Goal: Information Seeking & Learning: Check status

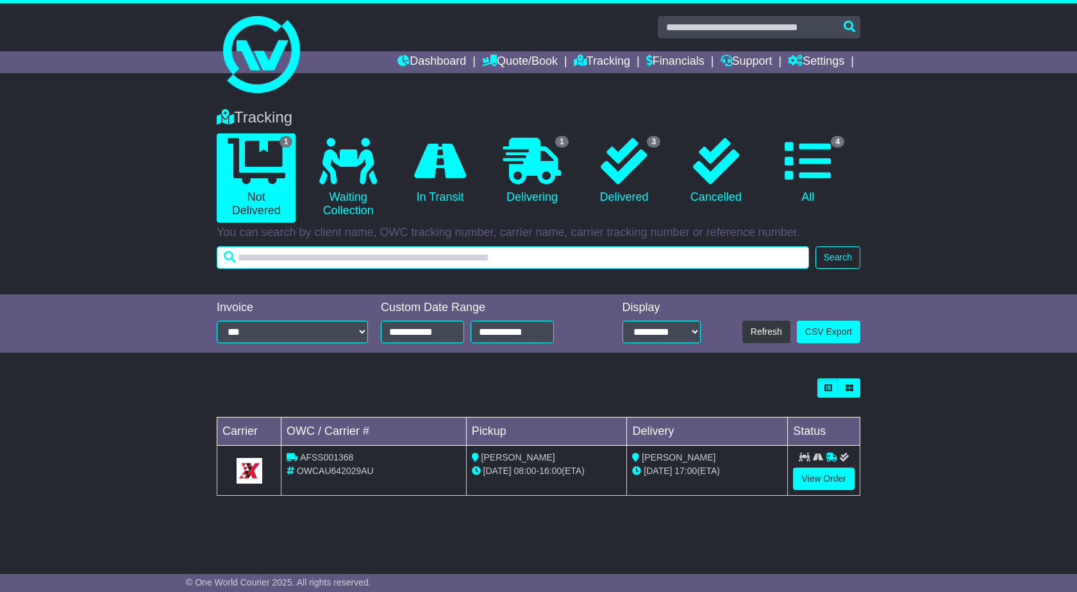
click at [532, 265] on input "text" at bounding box center [513, 257] width 592 height 22
paste input "*********"
type input "*********"
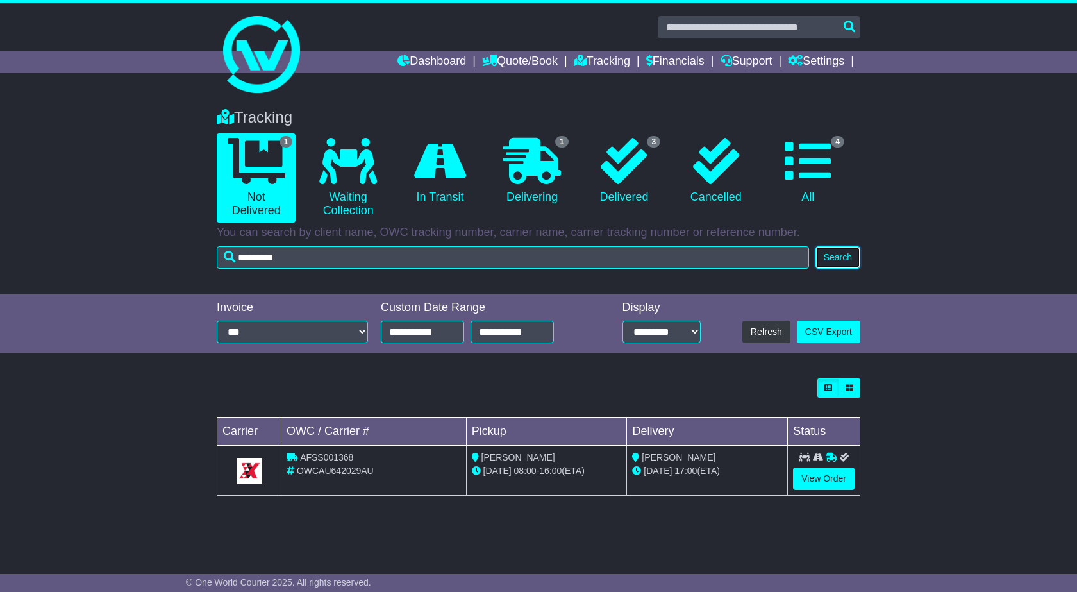
click at [819, 254] on button "Search" at bounding box center [838, 257] width 45 height 22
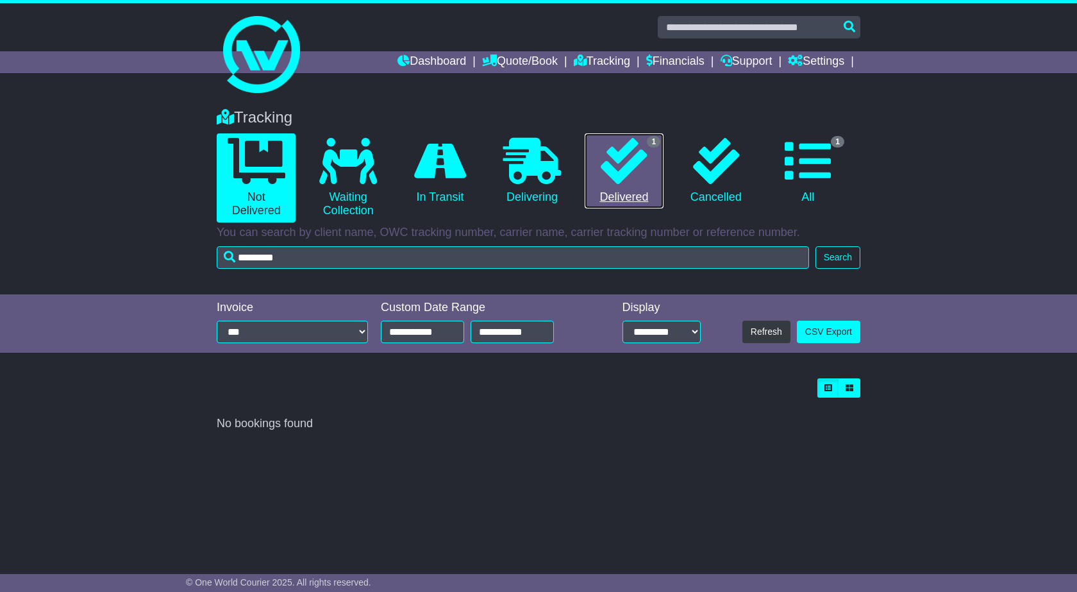
click at [649, 183] on link "1 Delivered" at bounding box center [624, 171] width 79 height 76
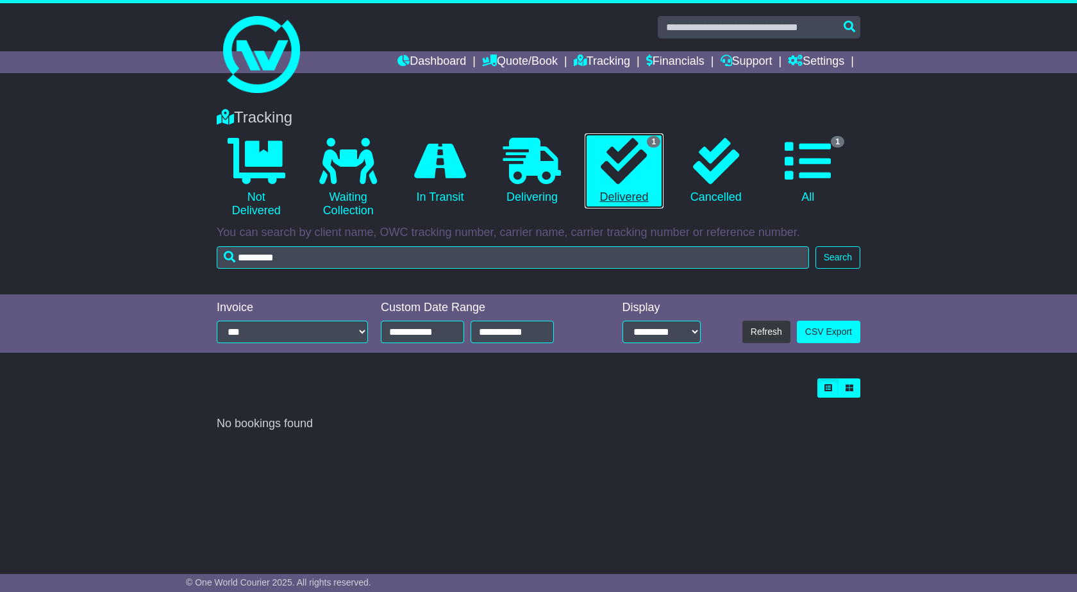
click at [643, 166] on icon at bounding box center [624, 161] width 46 height 46
click at [839, 254] on button "Search" at bounding box center [838, 257] width 45 height 22
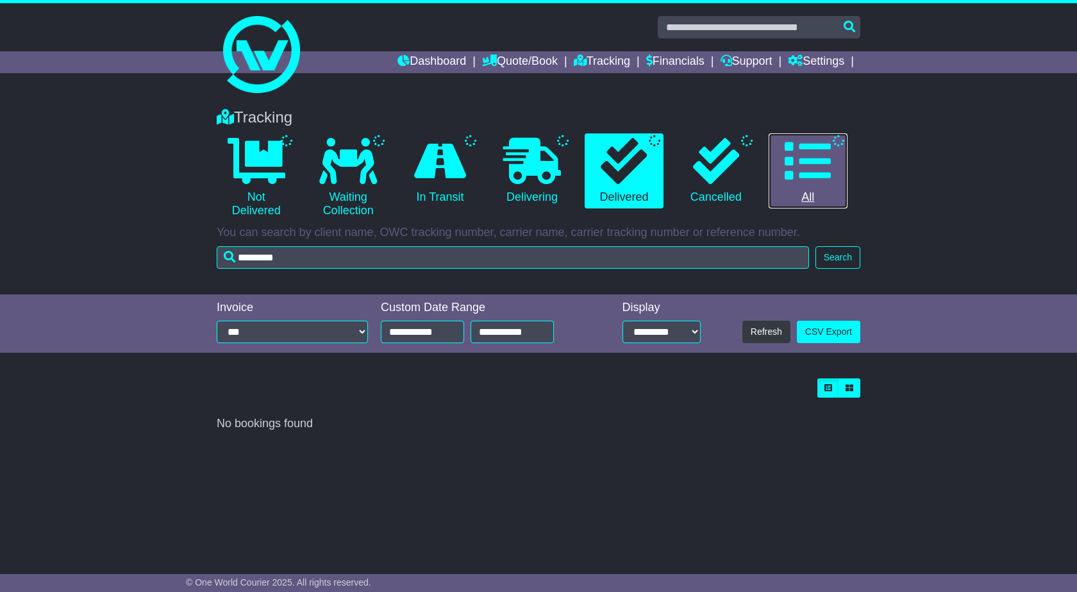
click at [836, 180] on link "All" at bounding box center [808, 171] width 79 height 76
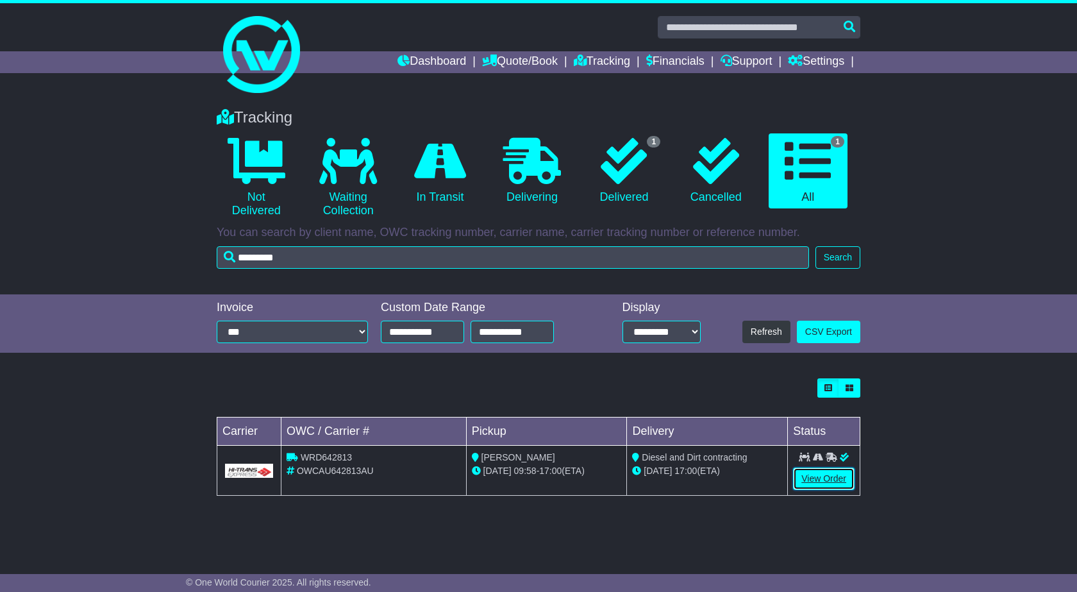
click at [816, 478] on link "View Order" at bounding box center [824, 478] width 62 height 22
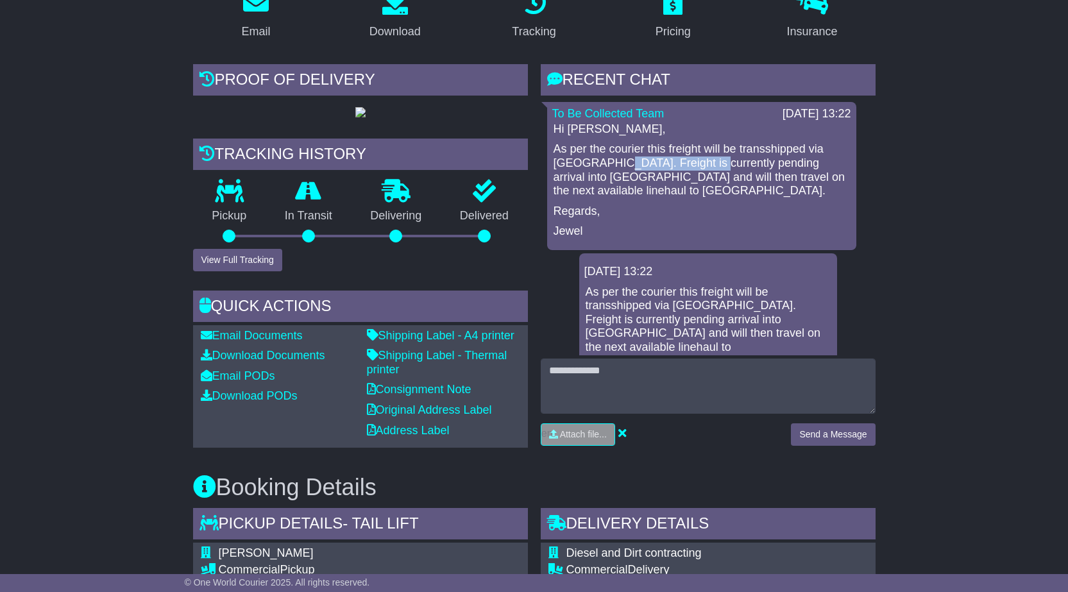
drag, startPoint x: 612, startPoint y: 165, endPoint x: 708, endPoint y: 160, distance: 95.7
click at [708, 160] on p "As per the courier this freight will be transshipped via Adelaide depot. Freigh…" at bounding box center [701, 169] width 296 height 55
drag, startPoint x: 835, startPoint y: 167, endPoint x: 603, endPoint y: 170, distance: 232.8
click at [603, 167] on p "As per the courier this freight will be transshipped via Adelaide depot. Freigh…" at bounding box center [701, 169] width 296 height 55
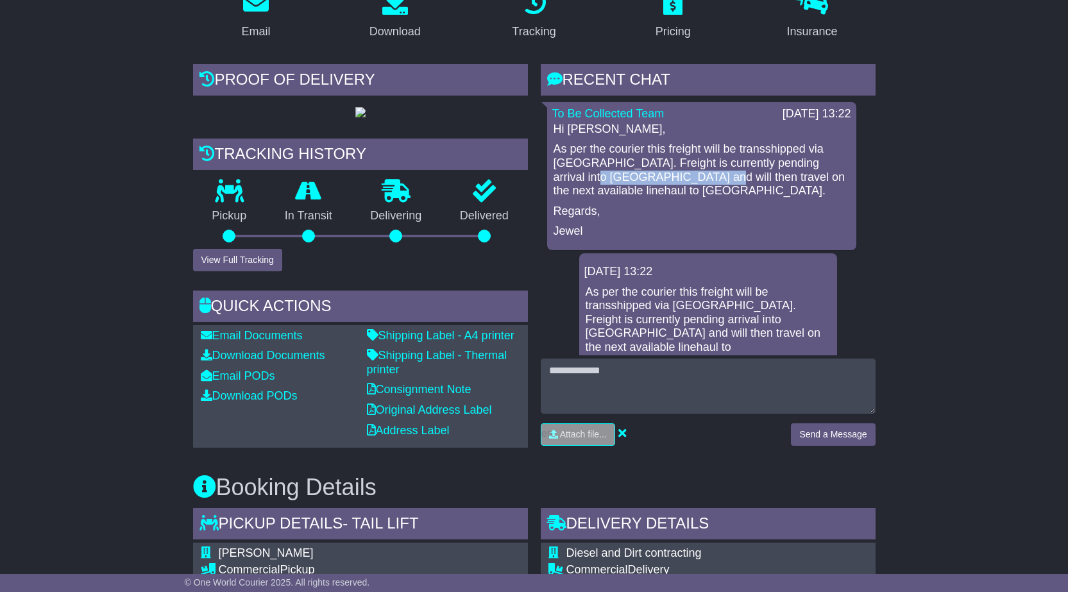
drag, startPoint x: 560, startPoint y: 178, endPoint x: 669, endPoint y: 174, distance: 109.1
click at [669, 174] on p "As per the courier this freight will be transshipped via Adelaide depot. Freigh…" at bounding box center [701, 169] width 296 height 55
click at [666, 199] on div "Hi Ravi, As per the courier this freight will be transshipped via Adelaide depo…" at bounding box center [701, 180] width 299 height 116
drag, startPoint x: 625, startPoint y: 177, endPoint x: 732, endPoint y: 177, distance: 107.1
click at [732, 177] on p "As per the courier this freight will be transshipped via Adelaide depot. Freigh…" at bounding box center [701, 169] width 296 height 55
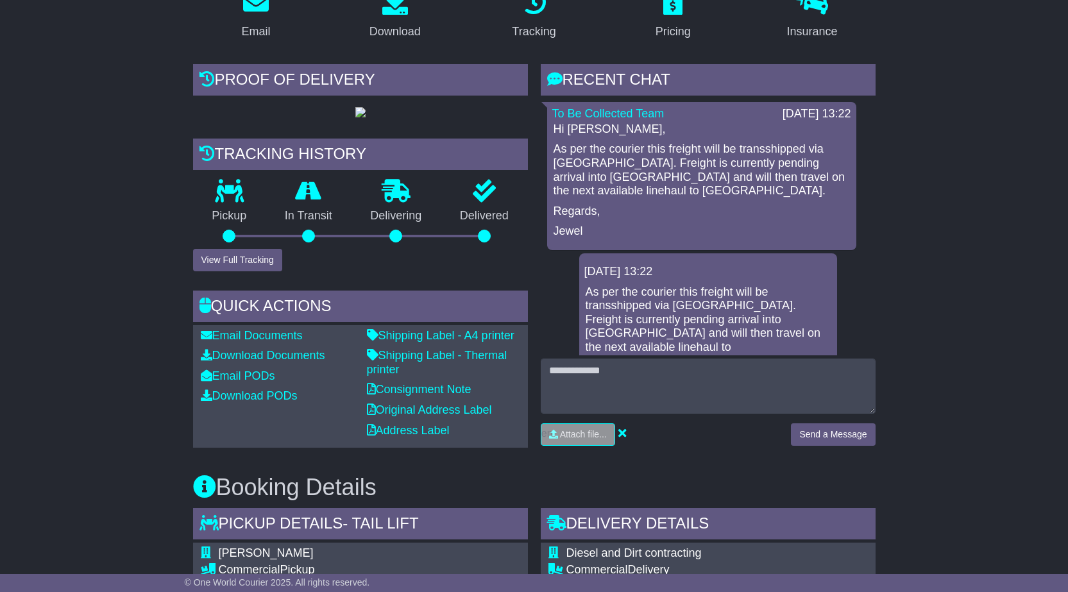
click at [703, 217] on p "Regards," at bounding box center [701, 212] width 296 height 14
